Goal: Task Accomplishment & Management: Complete application form

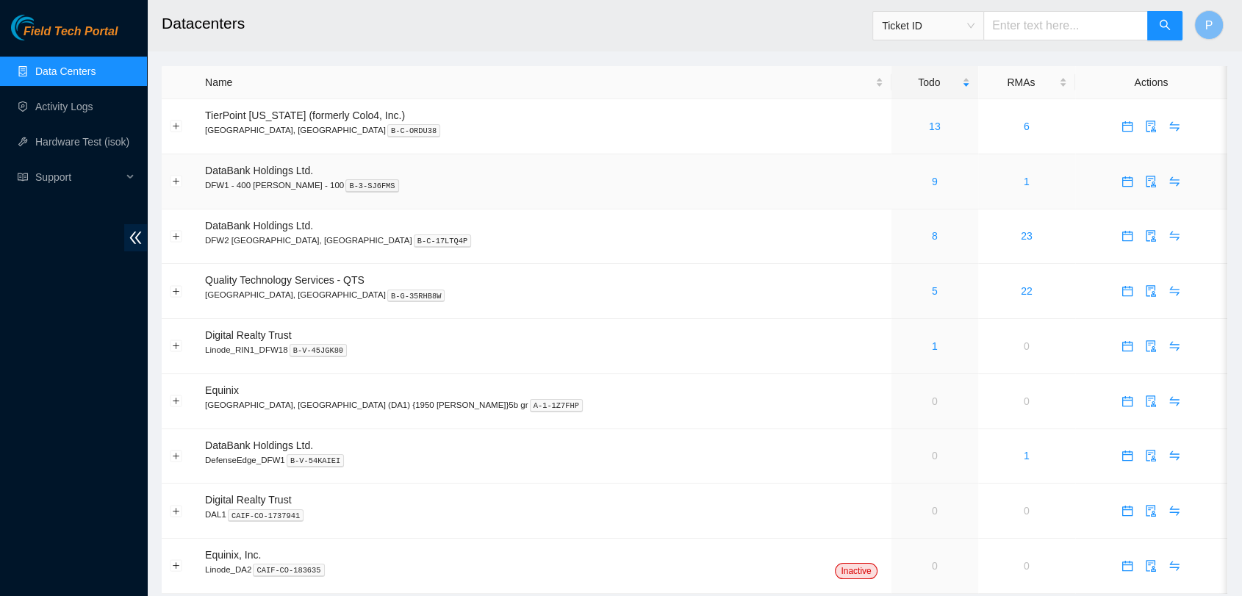
click at [891, 195] on td "9" at bounding box center [934, 181] width 87 height 55
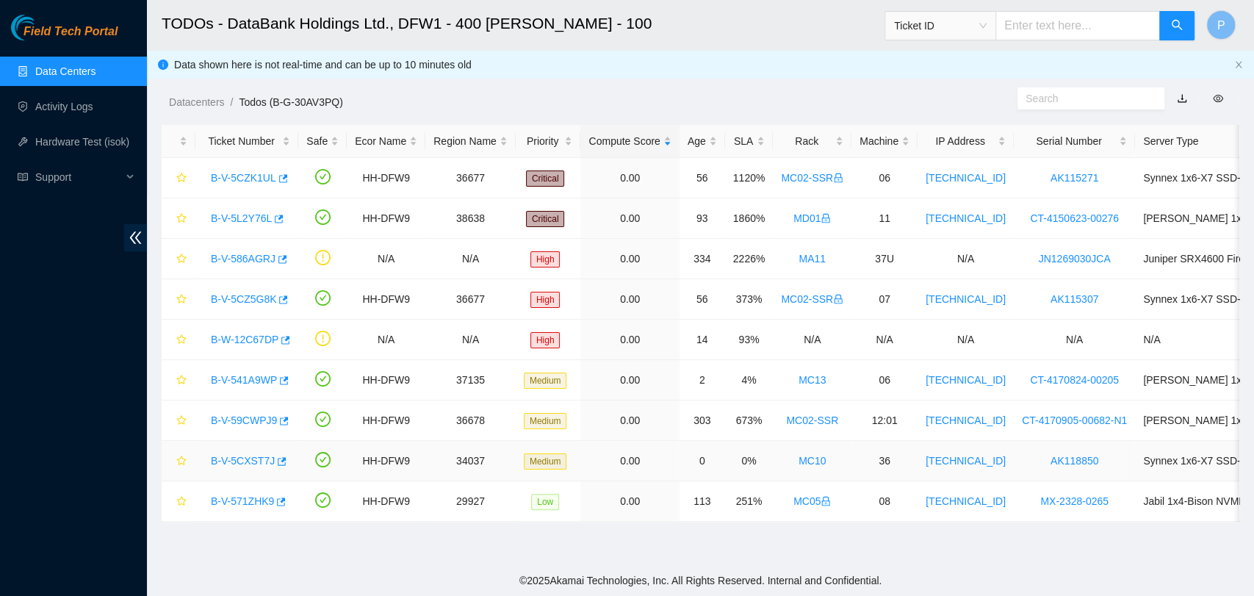
click at [216, 455] on link "B-V-5CXST7J" at bounding box center [243, 461] width 64 height 12
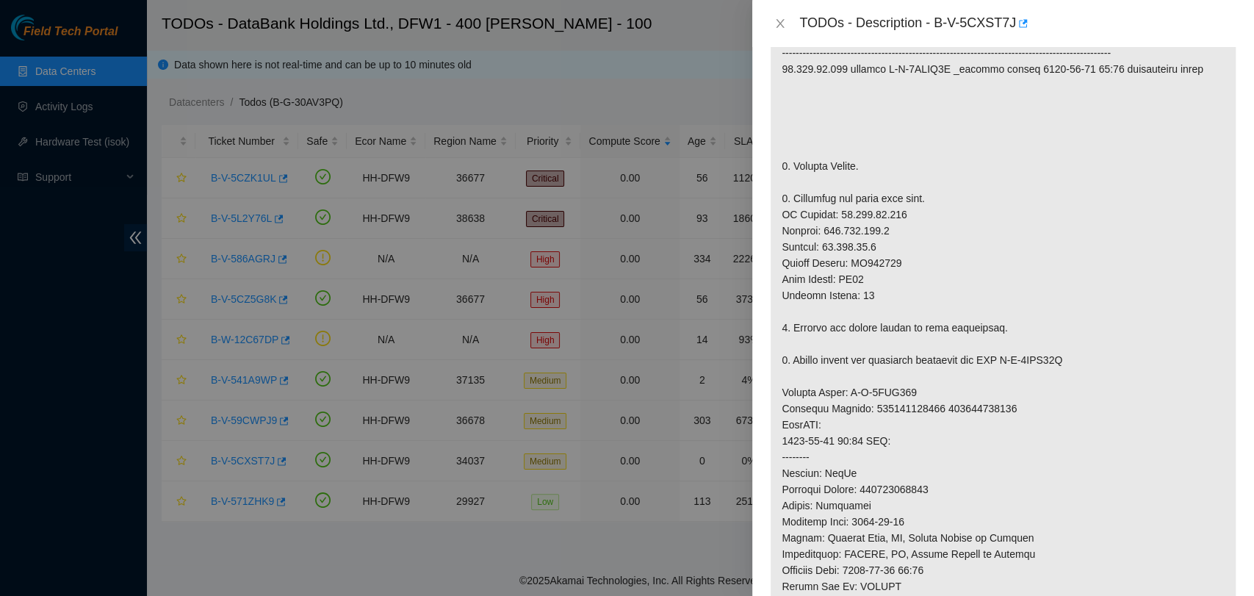
scroll to position [361, 0]
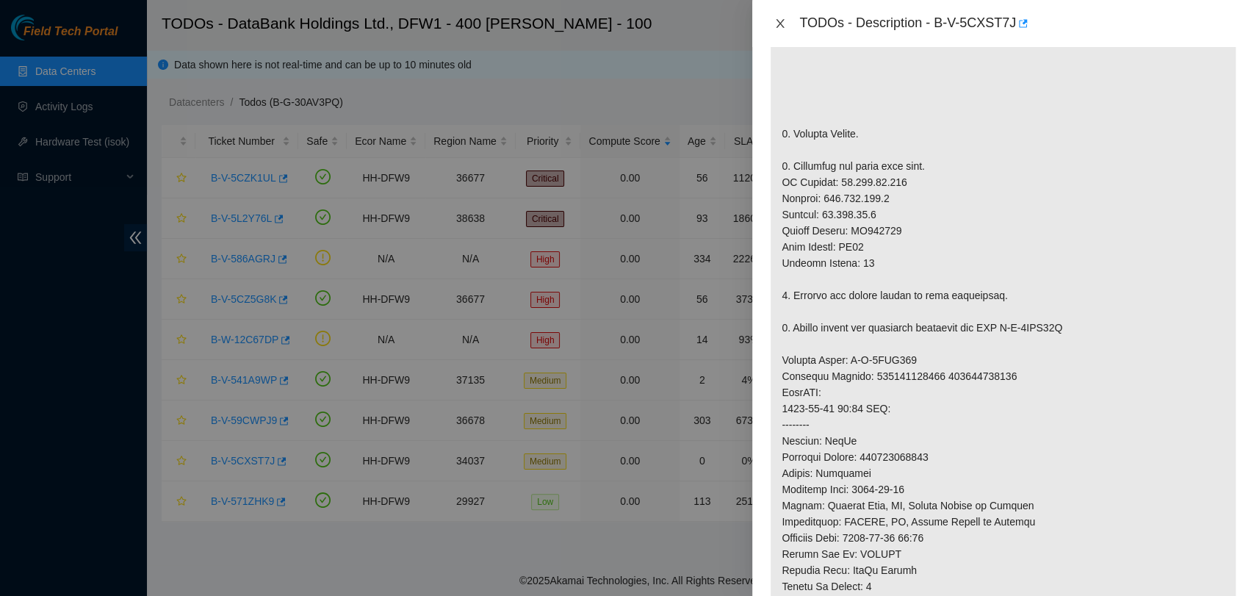
click at [775, 18] on icon "close" at bounding box center [780, 24] width 12 height 12
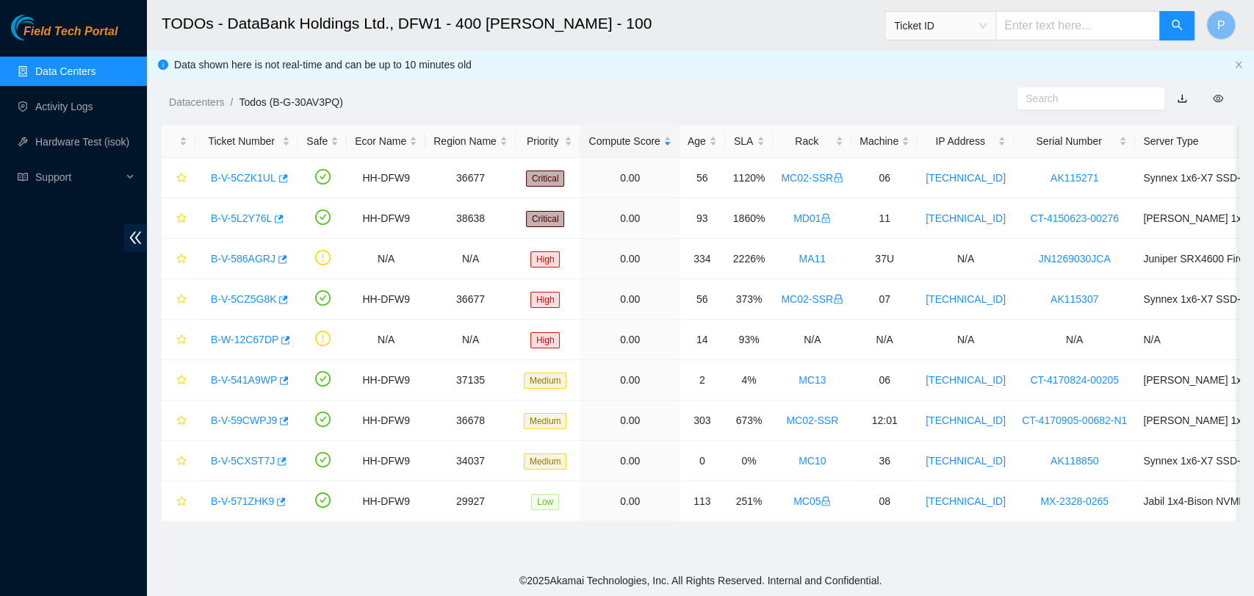
scroll to position [392, 0]
click at [241, 460] on link "B-V-5CXST7J" at bounding box center [243, 461] width 64 height 12
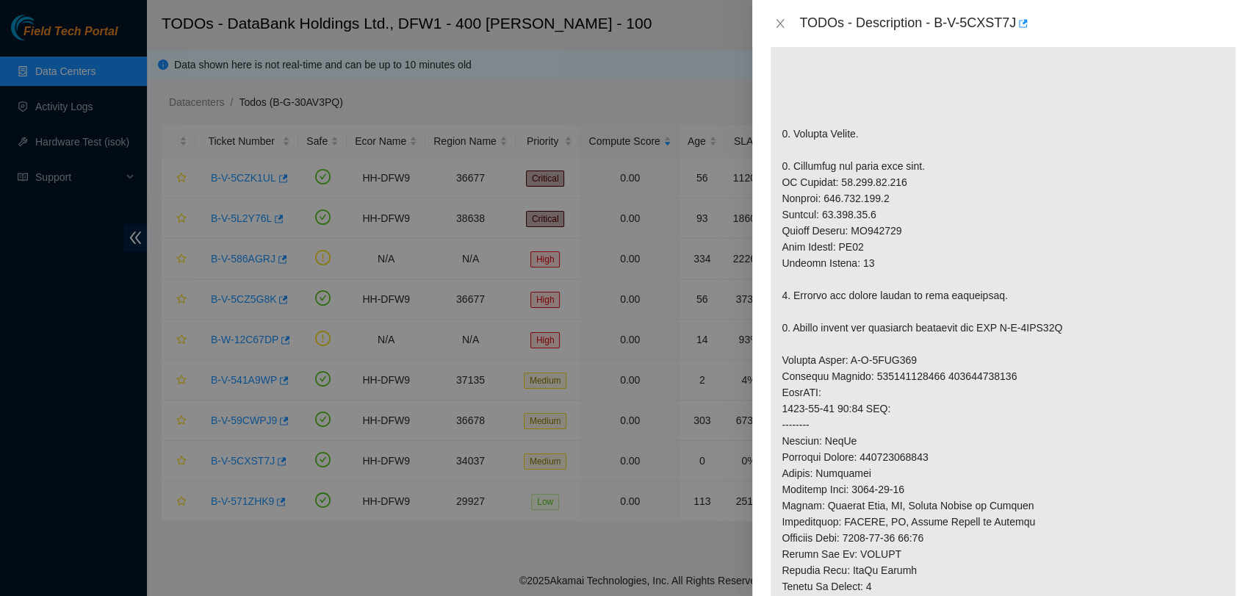
scroll to position [443, 0]
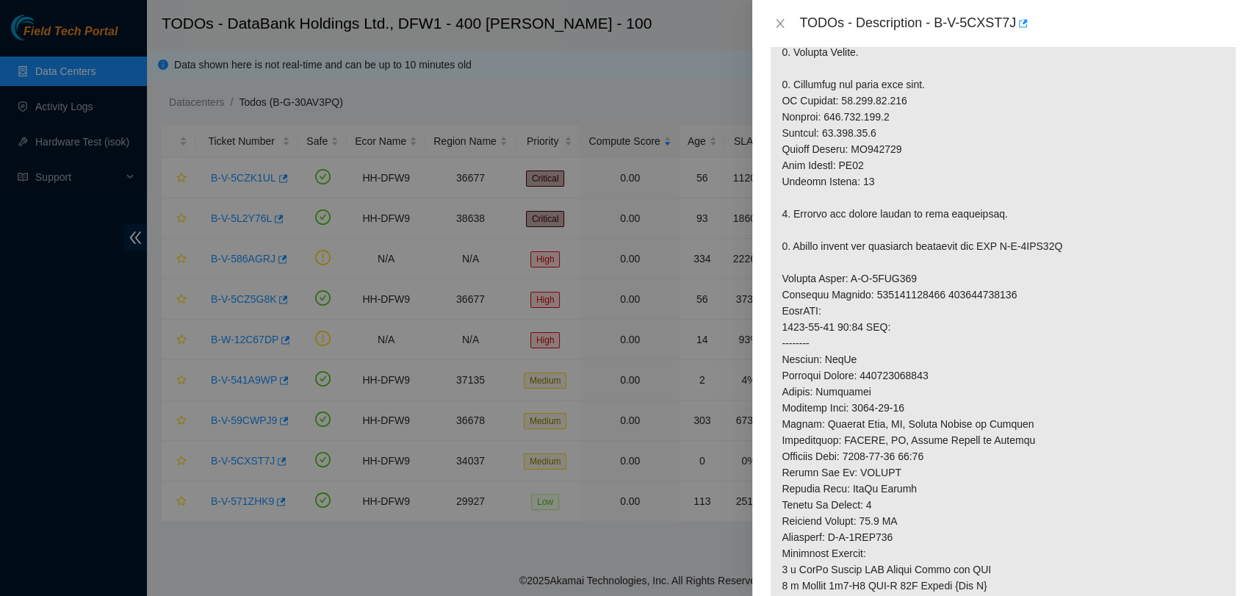
click at [916, 380] on p at bounding box center [1003, 286] width 465 height 863
copy p "739263646718"
click at [1070, 350] on p at bounding box center [1003, 286] width 465 height 863
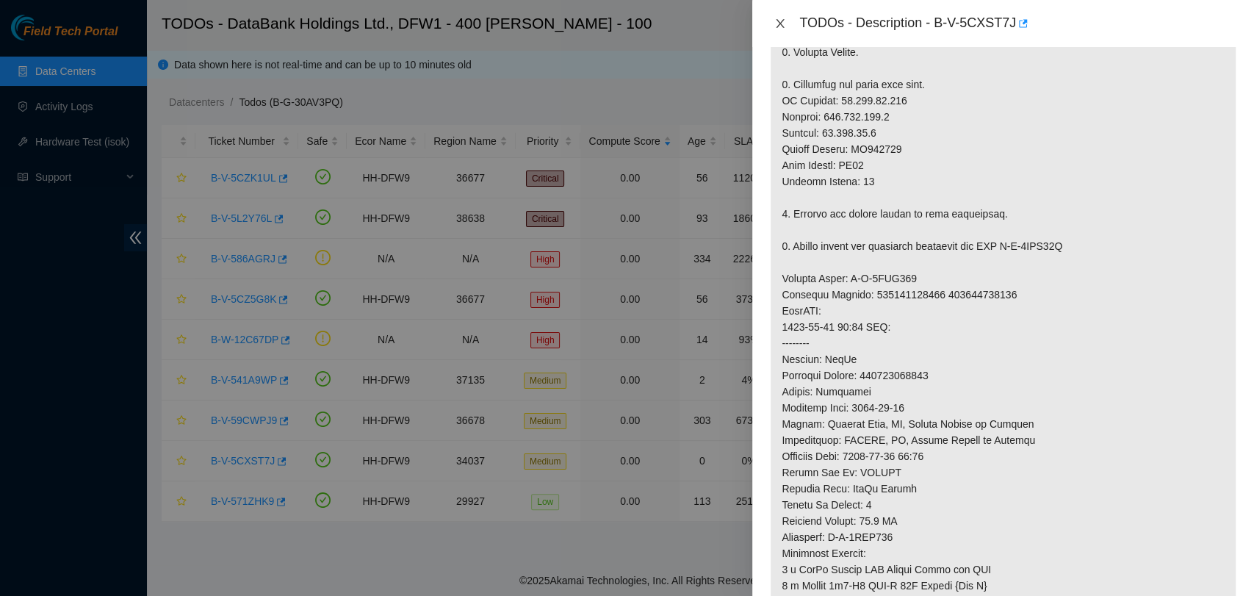
click at [781, 21] on icon "close" at bounding box center [780, 24] width 12 height 12
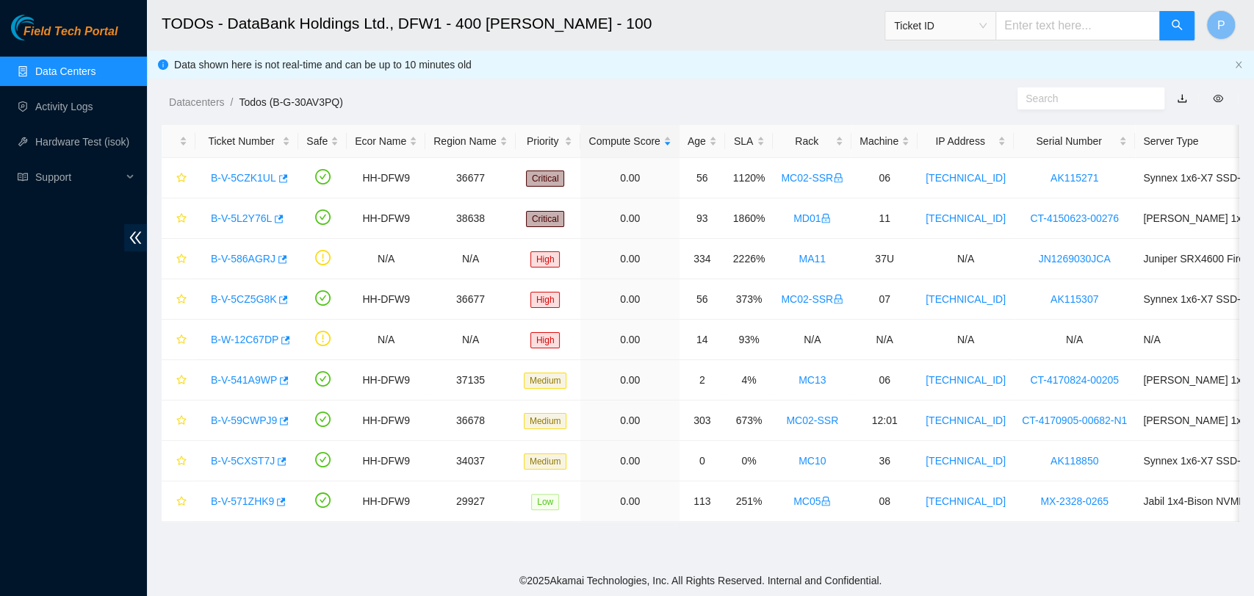
scroll to position [392, 0]
click at [235, 370] on div "B-V-541A9WP" at bounding box center [247, 380] width 87 height 24
click at [233, 381] on link "B-V-541A9WP" at bounding box center [244, 380] width 66 height 12
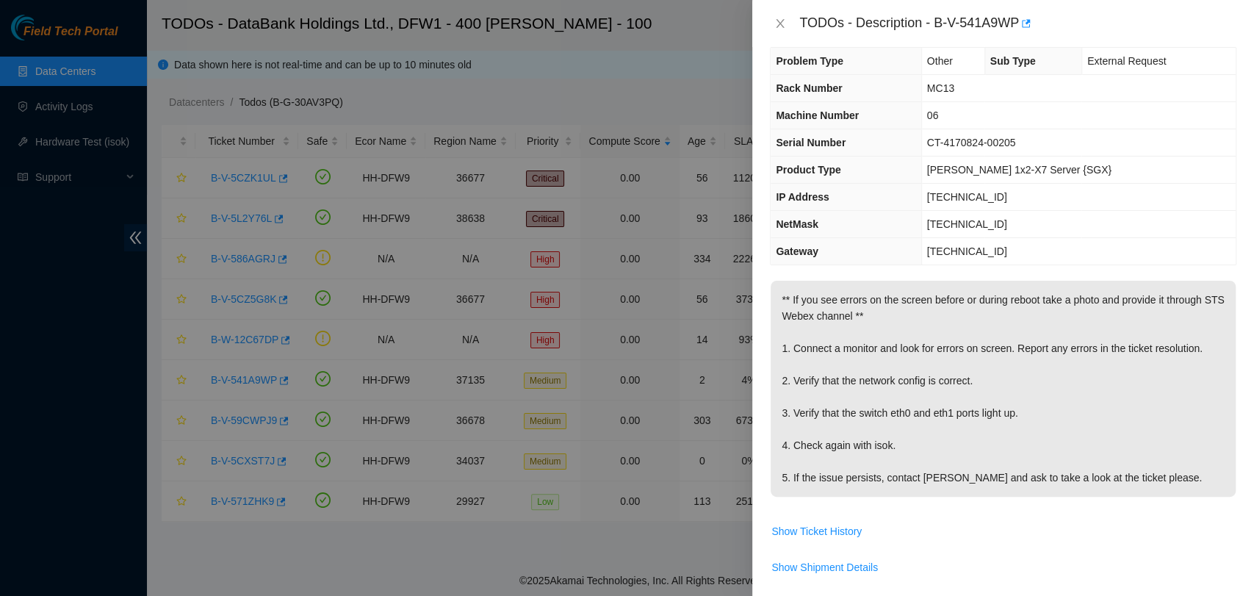
scroll to position [17, 0]
click at [784, 28] on icon "close" at bounding box center [780, 24] width 12 height 12
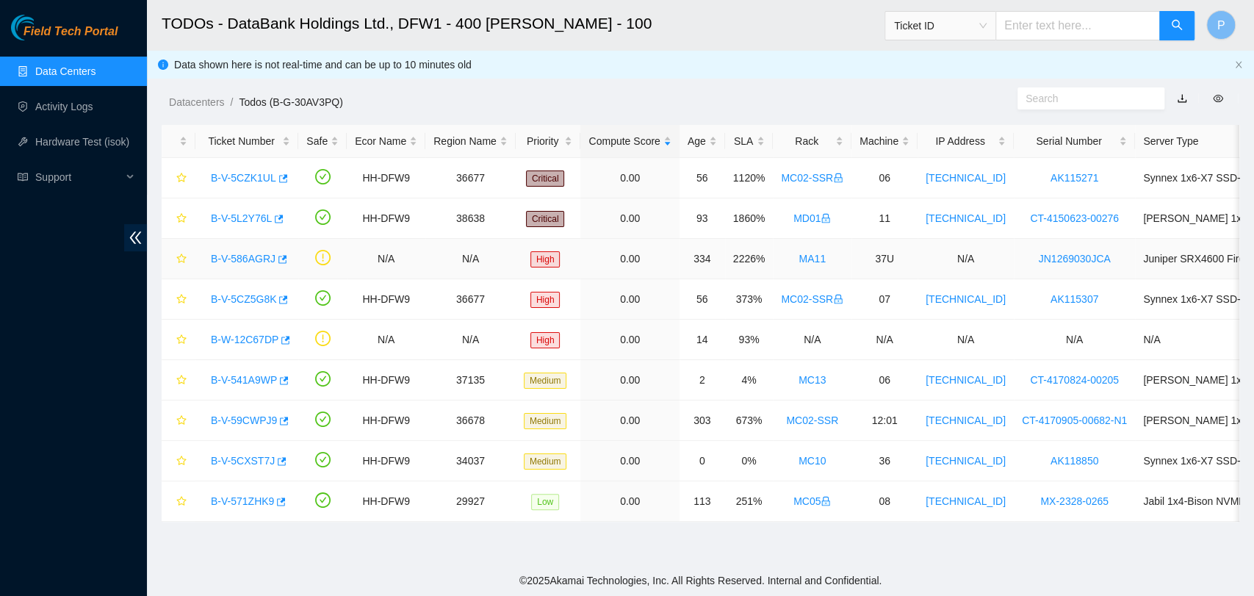
click at [248, 253] on link "B-V-586AGRJ" at bounding box center [243, 259] width 65 height 12
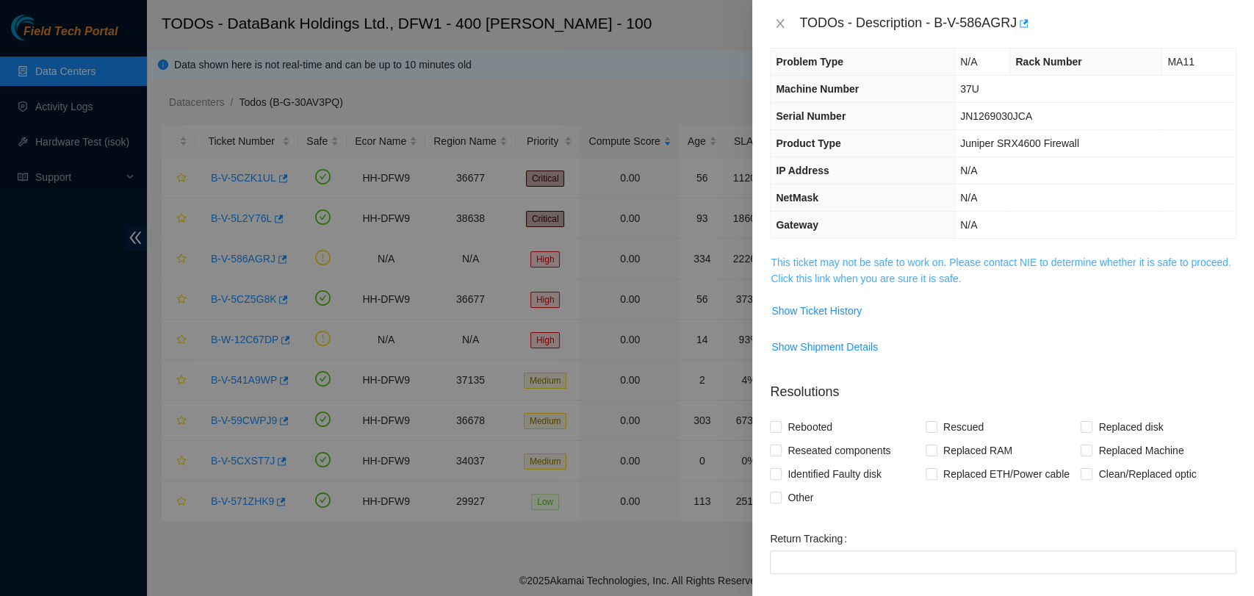
click at [972, 258] on link "This ticket may not be safe to work on. Please contact NIE to determine whether…" at bounding box center [1001, 270] width 460 height 28
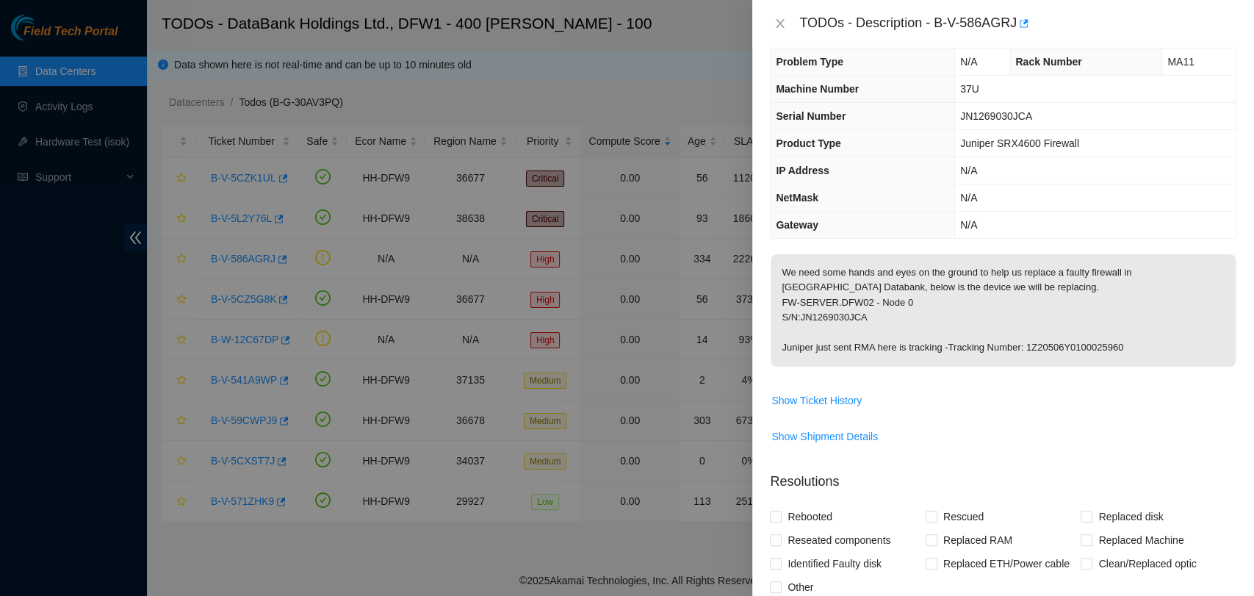
click at [1032, 342] on p "We need some hands and eyes on the ground to help us replace a faulty firewall …" at bounding box center [1003, 310] width 465 height 112
copy p "1Z20506Y0100025960"
drag, startPoint x: 935, startPoint y: 21, endPoint x: 1014, endPoint y: 19, distance: 79.4
click at [1014, 19] on div "TODOs - Description - B-V-586AGRJ" at bounding box center [1017, 24] width 437 height 24
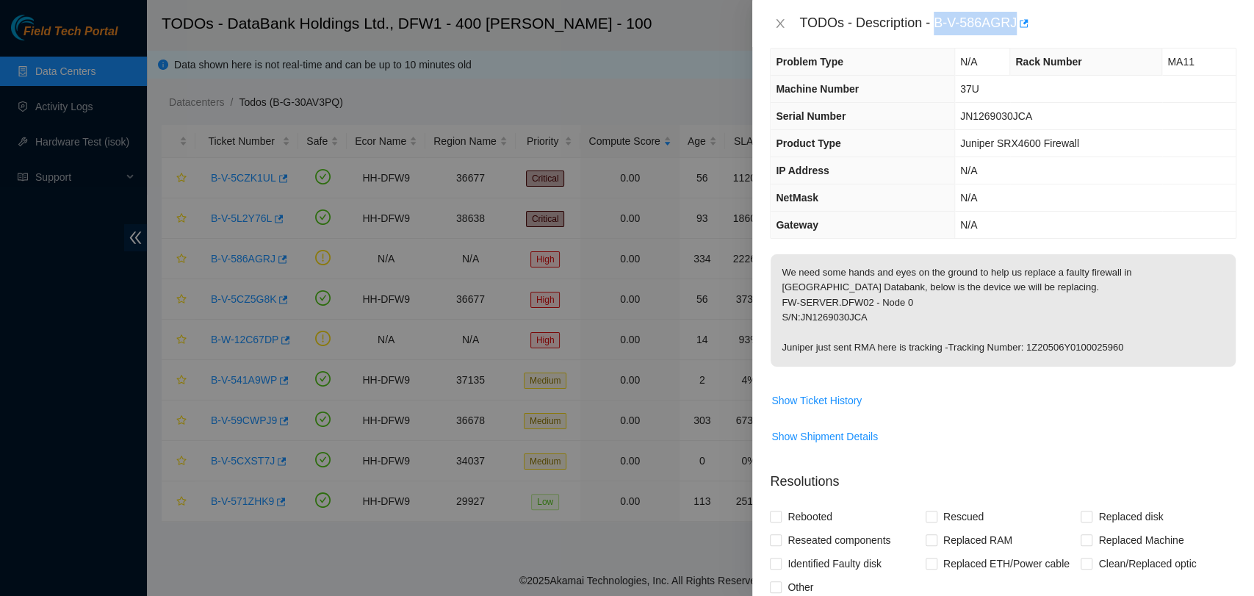
copy div "B-V-586AGRJ"
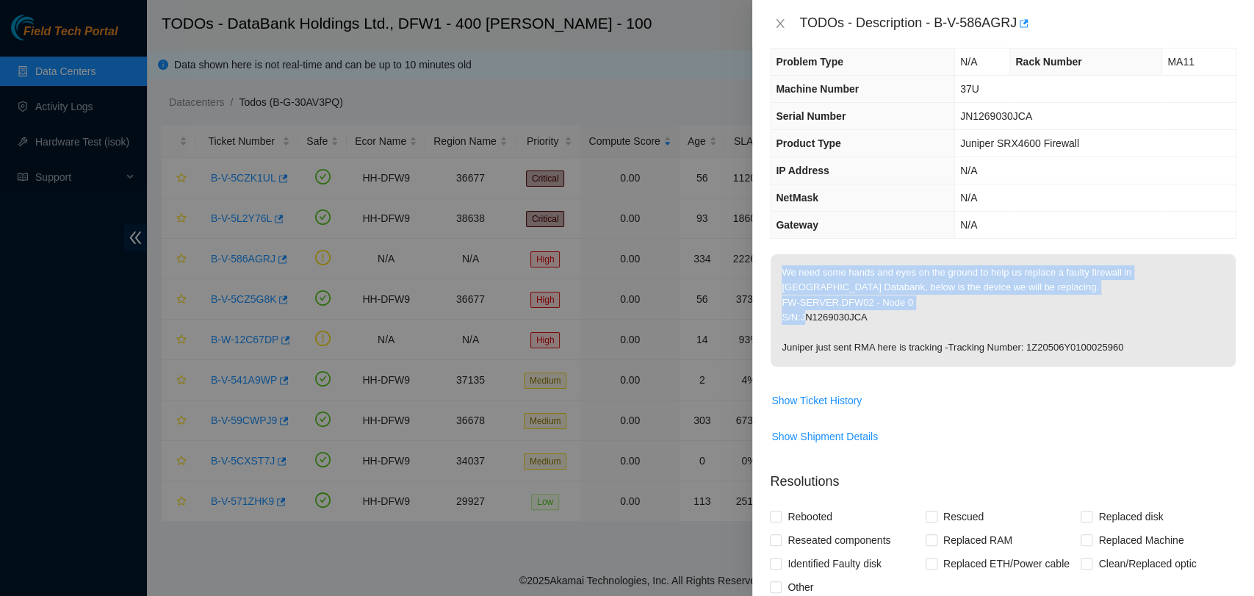
drag, startPoint x: 865, startPoint y: 320, endPoint x: 778, endPoint y: 273, distance: 98.9
click at [778, 273] on p "We need some hands and eyes on the ground to help us replace a faulty firewall …" at bounding box center [1003, 310] width 465 height 112
copy p "We need some hands and eyes on the ground to help us replace a faulty firewall …"
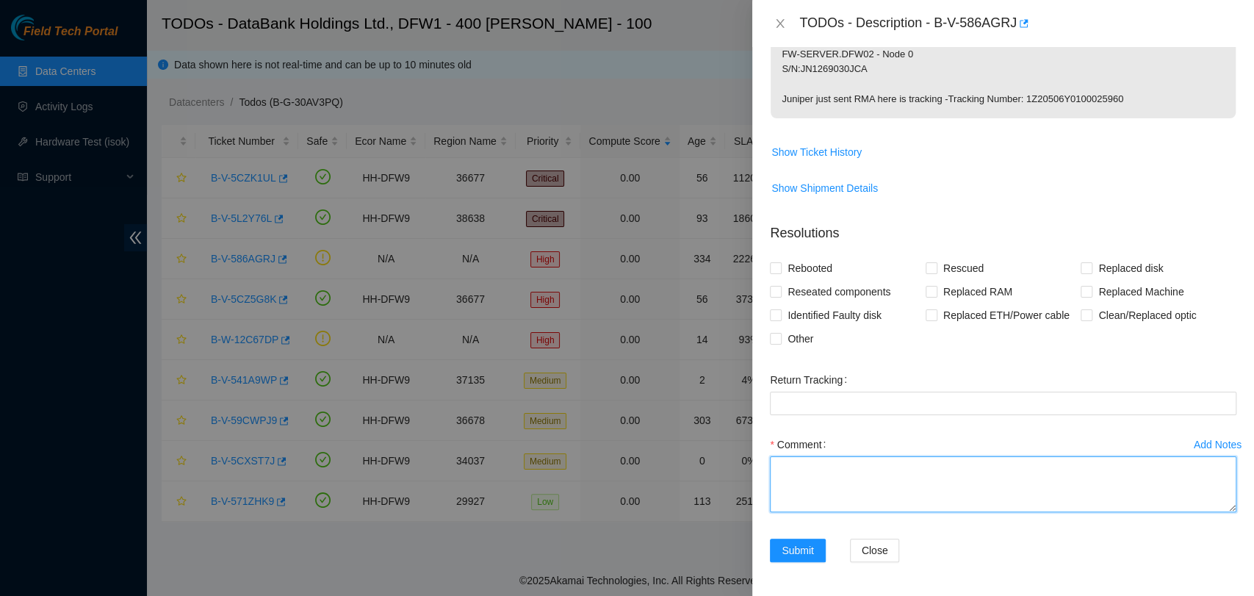
click at [1037, 505] on textarea "Comment" at bounding box center [1003, 484] width 467 height 56
type textarea "Received confirma"
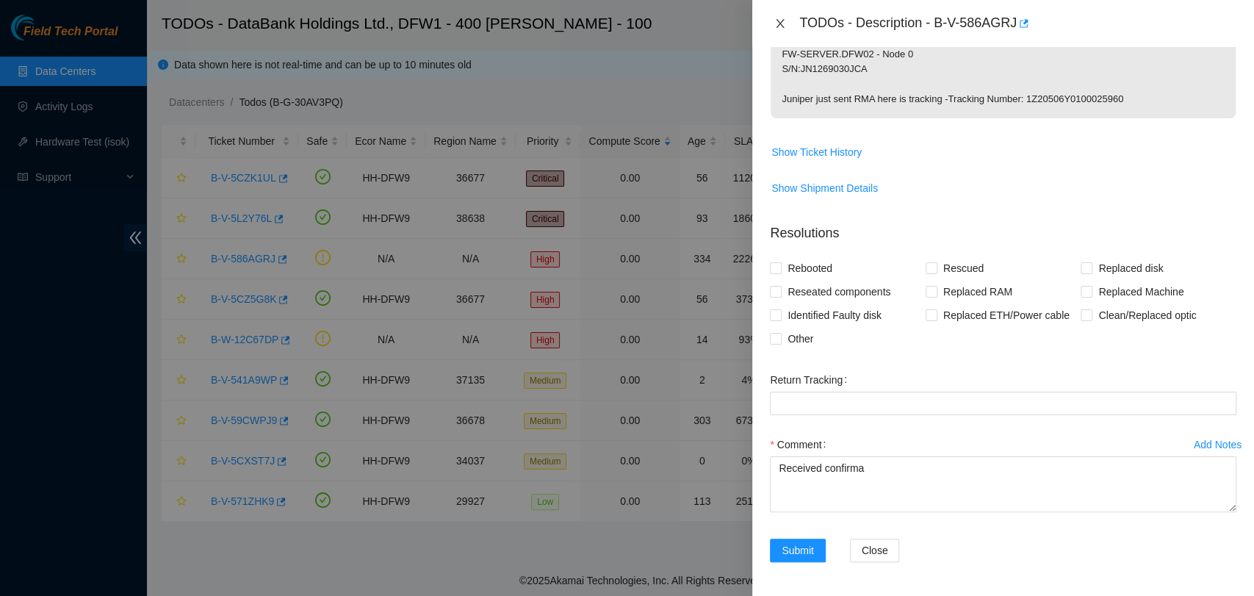
click at [776, 27] on icon "close" at bounding box center [780, 24] width 12 height 12
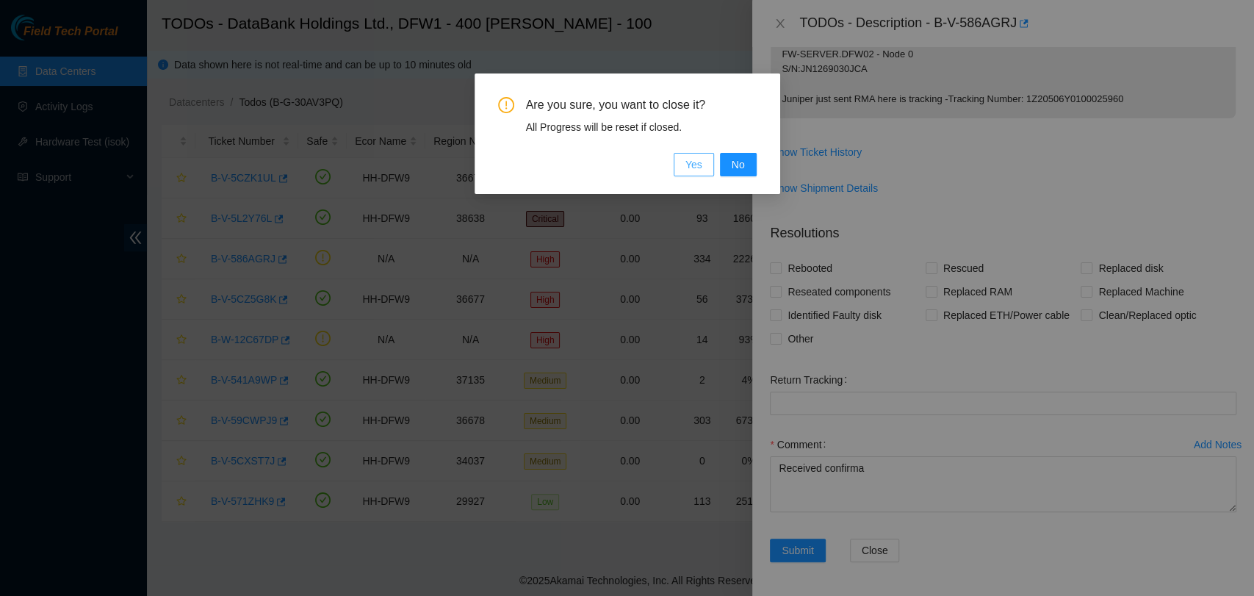
click at [697, 173] on button "Yes" at bounding box center [694, 165] width 40 height 24
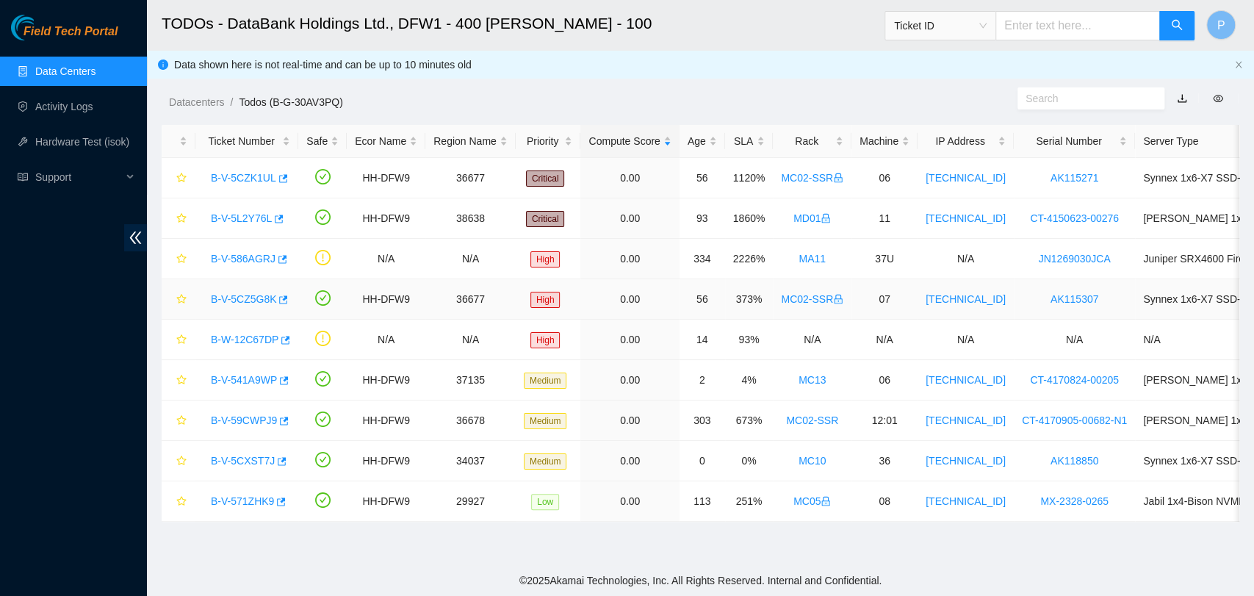
scroll to position [241, 0]
drag, startPoint x: 204, startPoint y: 267, endPoint x: 1111, endPoint y: 266, distance: 907.4
click at [1111, 266] on tr "B-V-586AGRJ N/A N/A High 0.00 334 2226% MA11 37U N/A JN1269030JCA Juniper SRX46…" at bounding box center [806, 259] width 1288 height 40
copy tr "B-V-586AGRJ N/A N/A High 0.00 334 2226% MA11 37U N/A JN1269030JCA"
click at [84, 376] on div "Field Tech Portal Data Centers Activity Logs Hardware Test (isok) Support" at bounding box center [73, 305] width 147 height 581
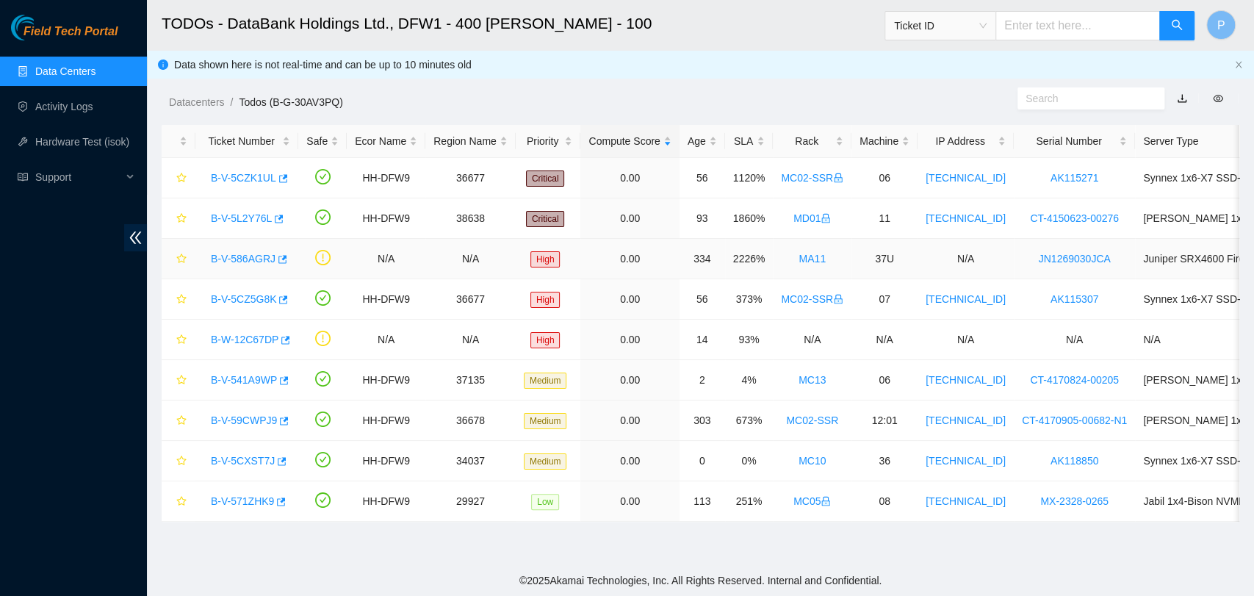
click at [228, 253] on link "B-V-586AGRJ" at bounding box center [243, 259] width 65 height 12
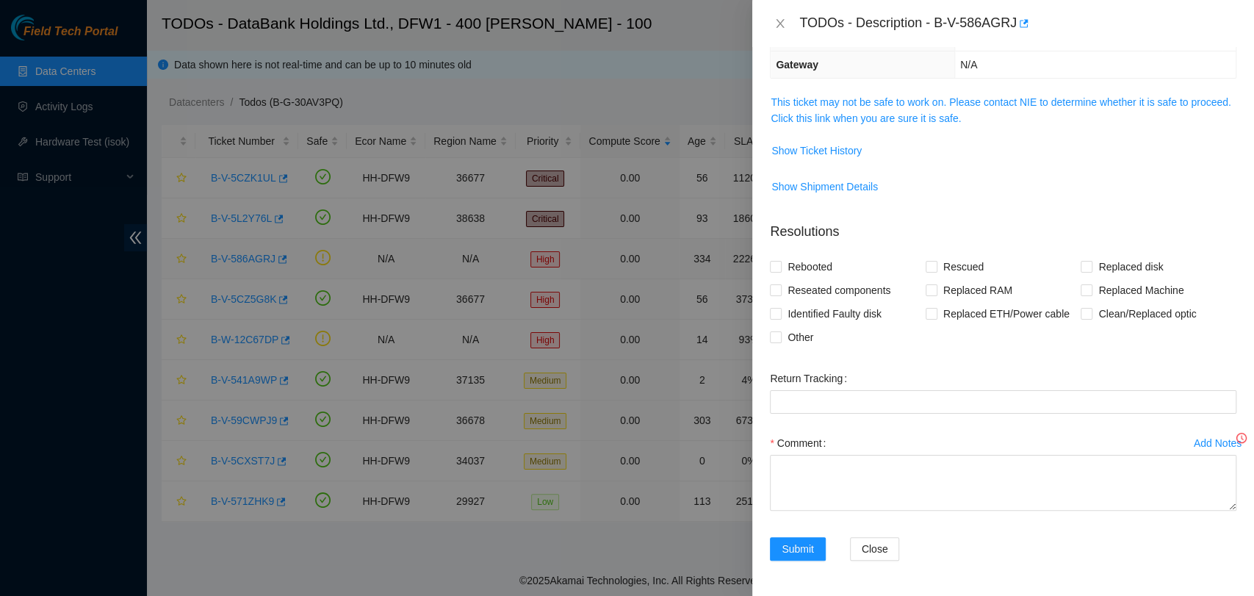
scroll to position [176, 0]
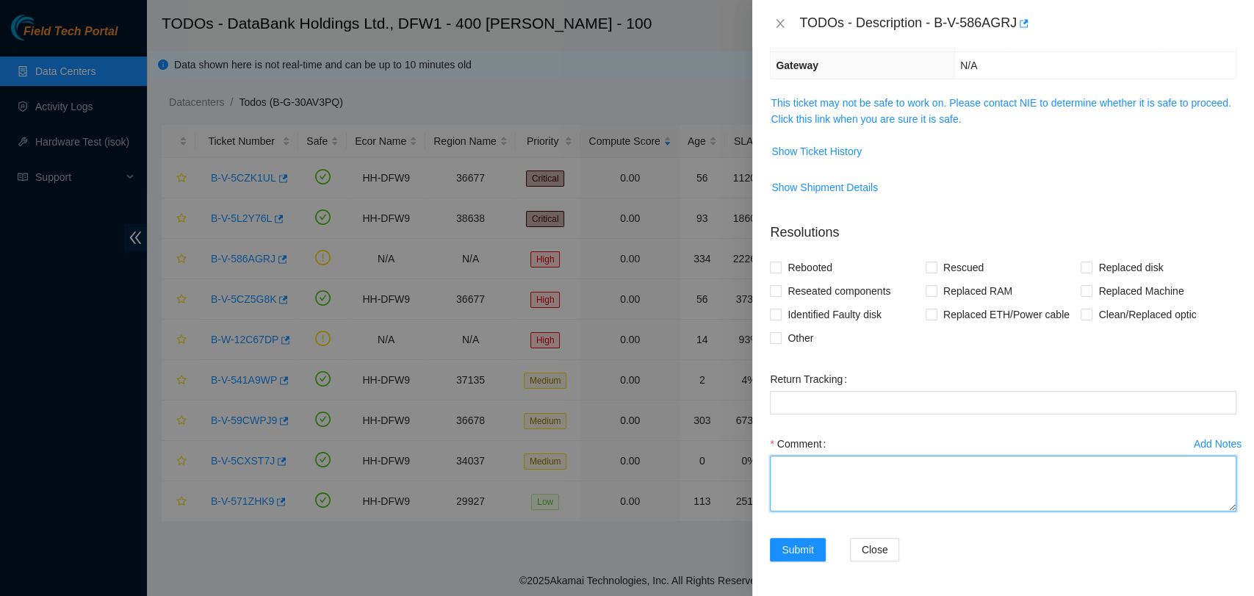
click at [997, 476] on textarea "Comment" at bounding box center [1003, 484] width 467 height 56
type textarea "v"
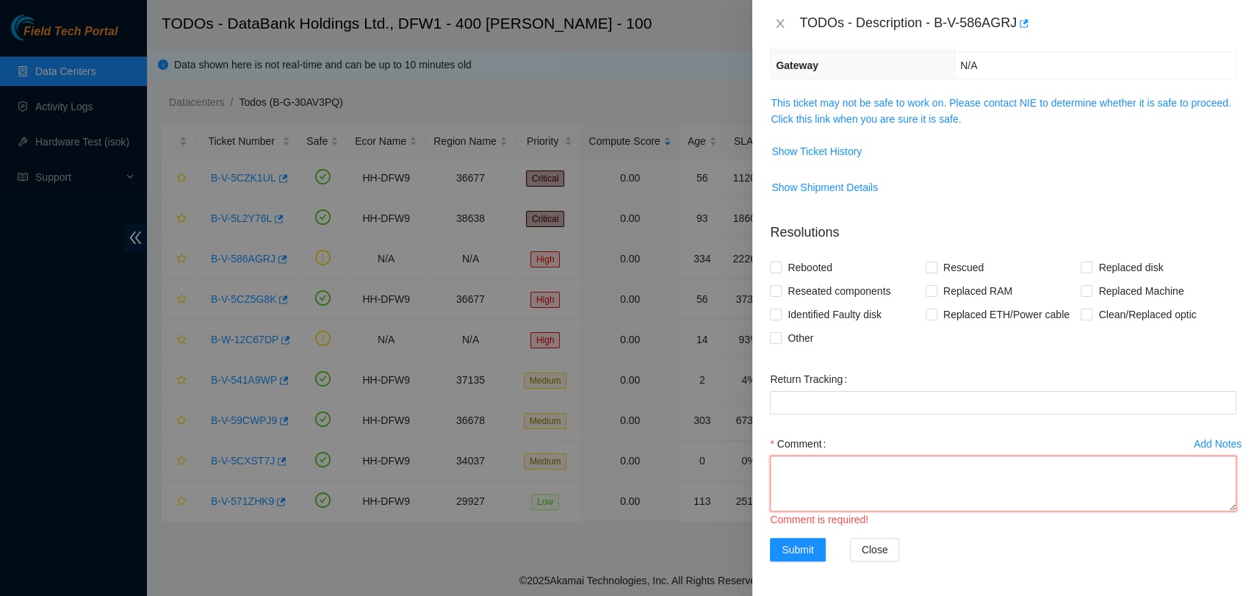
paste textarea "Received confirmation for Nick that this was completed and the ticket can be cl…"
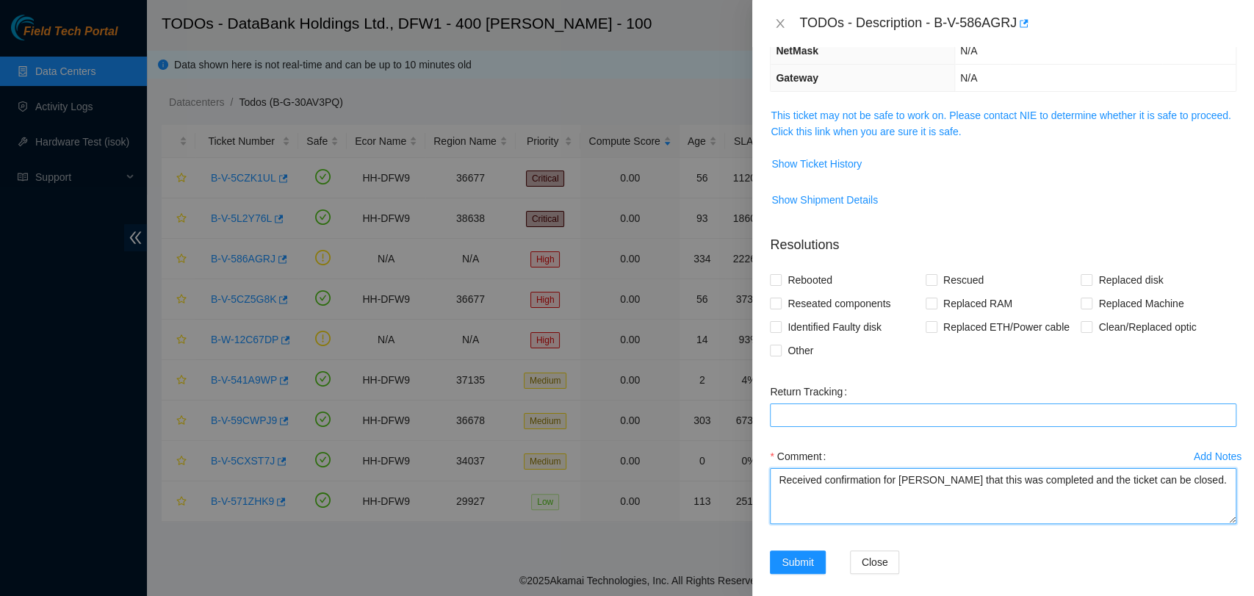
scroll to position [0, 0]
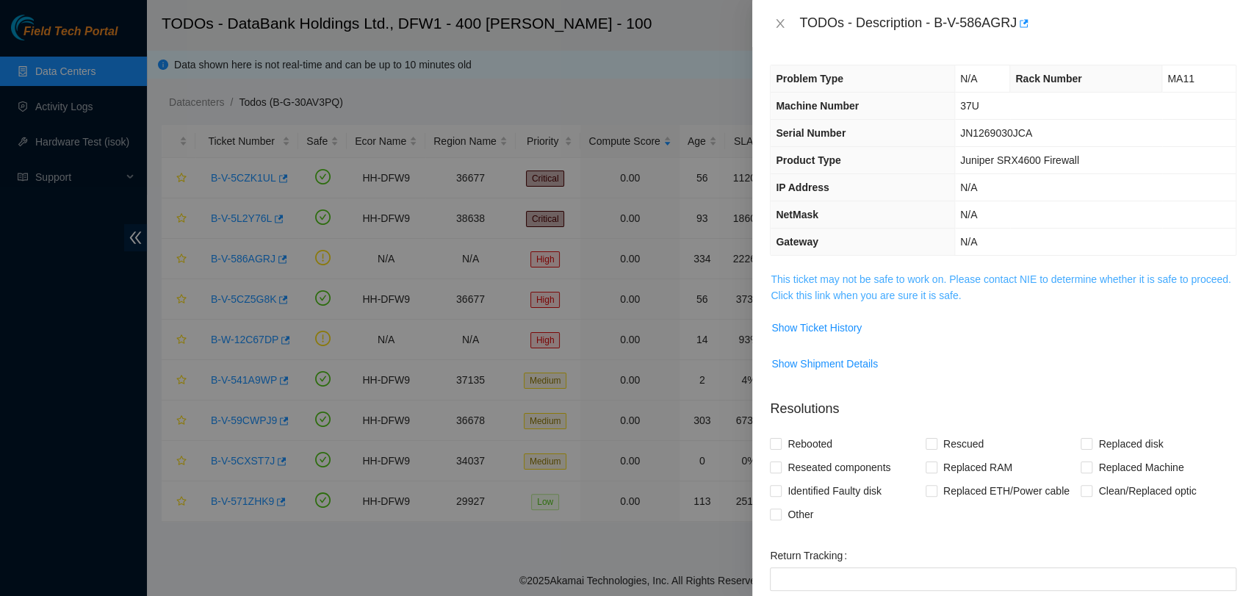
type textarea "Received confirmation for Nick that this was completed and the ticket can be cl…"
click at [960, 288] on link "This ticket may not be safe to work on. Please contact NIE to determine whether…" at bounding box center [1001, 287] width 460 height 28
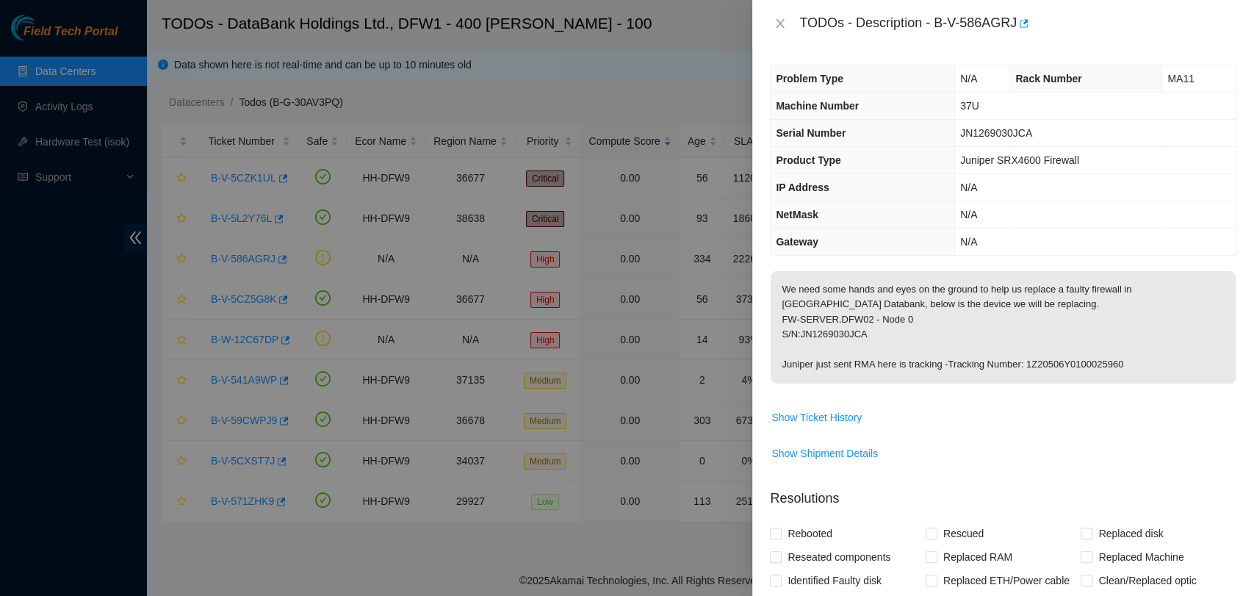
scroll to position [265, 0]
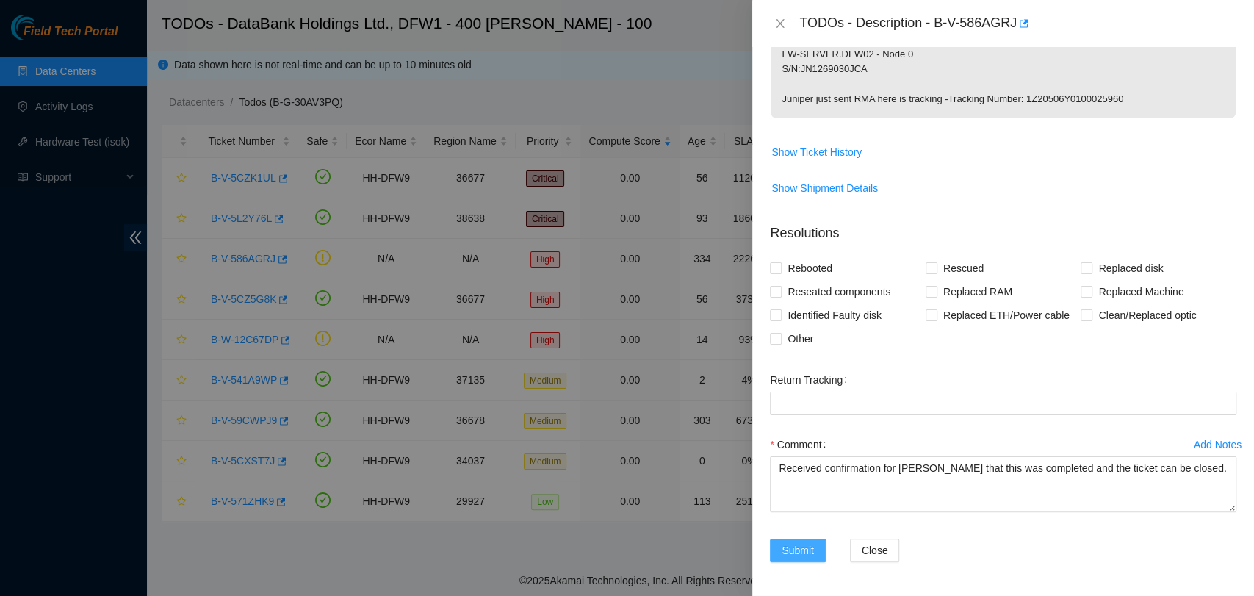
click at [796, 542] on span "Submit" at bounding box center [798, 550] width 32 height 16
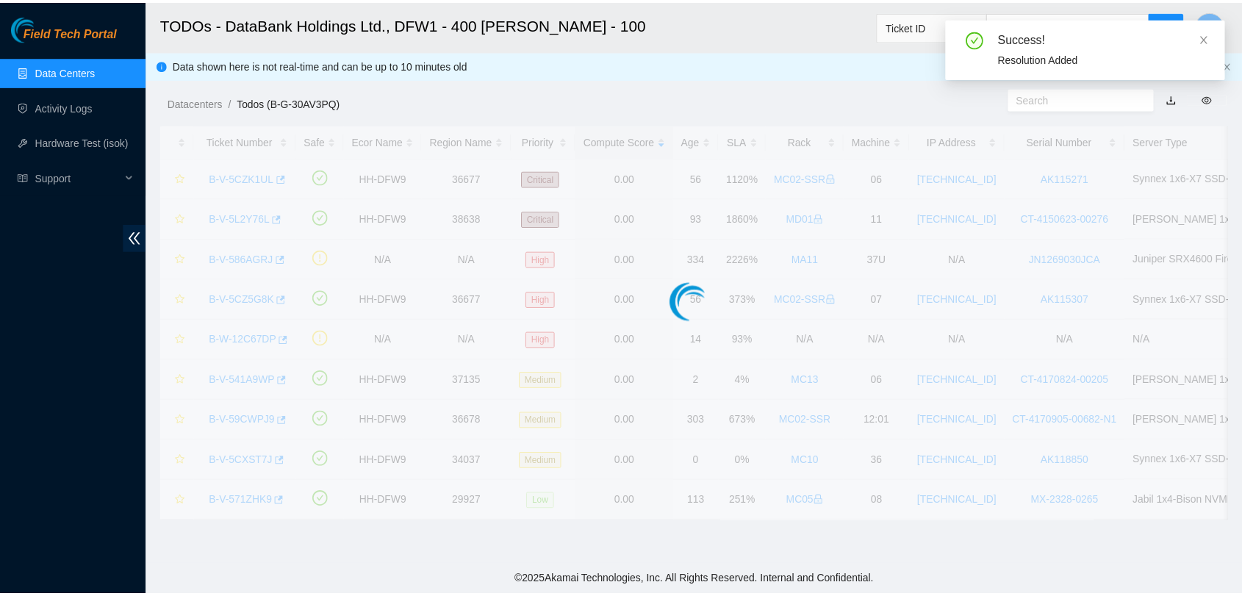
scroll to position [241, 0]
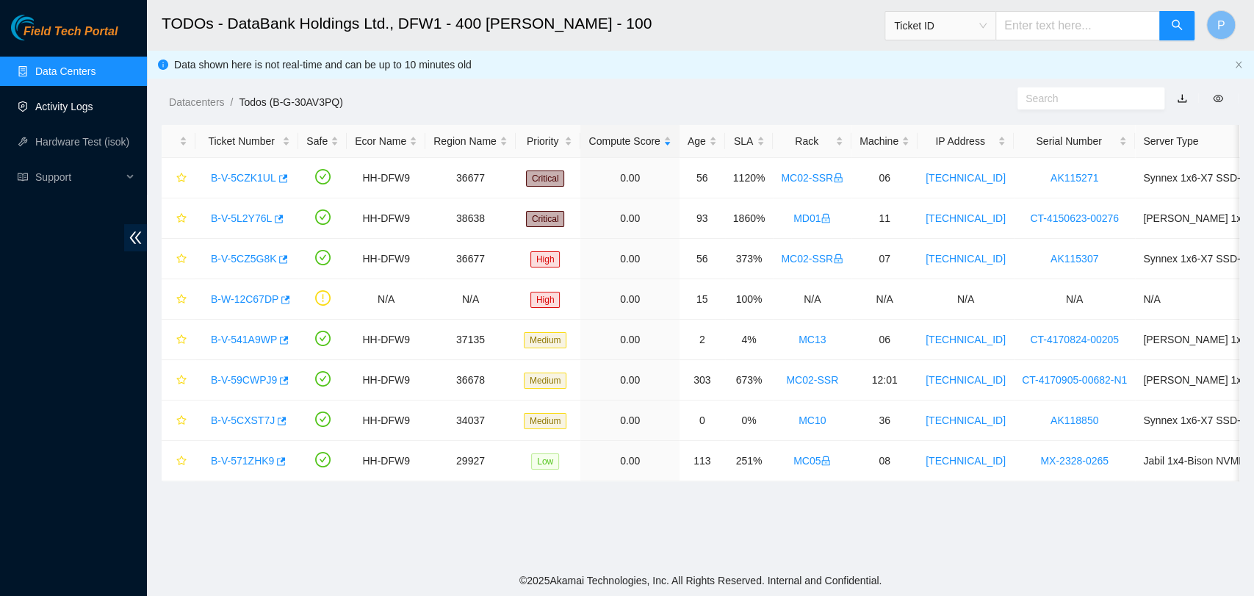
click at [84, 101] on link "Activity Logs" at bounding box center [64, 107] width 58 height 12
